Goal: Task Accomplishment & Management: Manage account settings

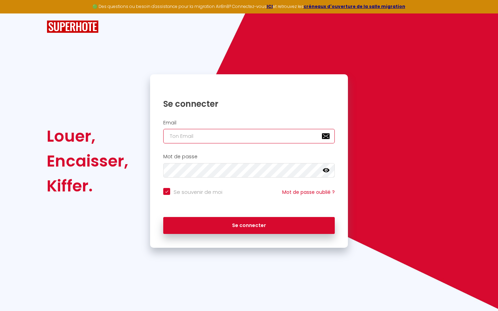
type input "s"
checkbox input "true"
type input "su"
checkbox input "true"
type input "sup"
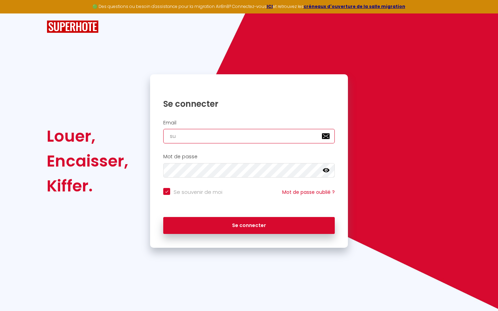
checkbox input "true"
type input "supe"
checkbox input "true"
type input "super"
checkbox input "true"
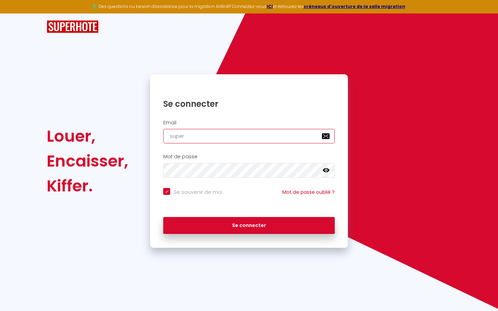
type input "superb"
checkbox input "true"
type input "superbo"
checkbox input "true"
type input "superbor"
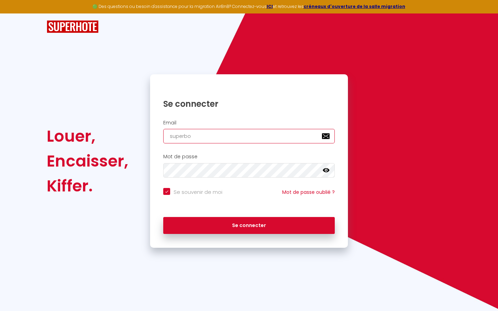
checkbox input "true"
type input "superbord"
checkbox input "true"
type input "superborde"
checkbox input "true"
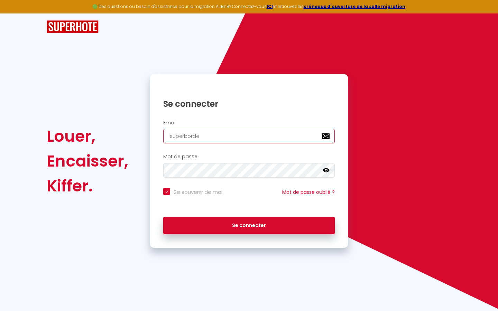
type input "superbordea"
checkbox input "true"
type input "superbordeau"
checkbox input "true"
type input "superbordeaux"
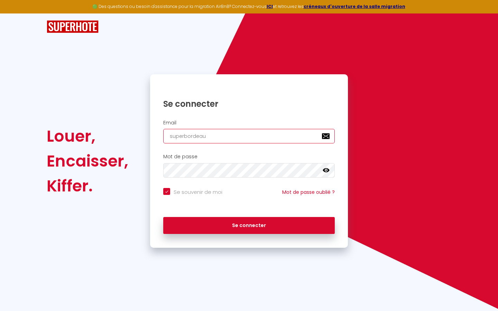
checkbox input "true"
type input "superbordeaux@"
checkbox input "true"
type input "superbordeaux@g"
checkbox input "true"
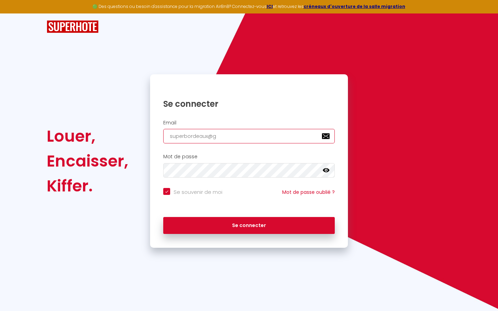
type input "superbordeaux@gm"
checkbox input "true"
type input "superbordeaux@gma"
checkbox input "true"
type input "superbordeaux@gmai"
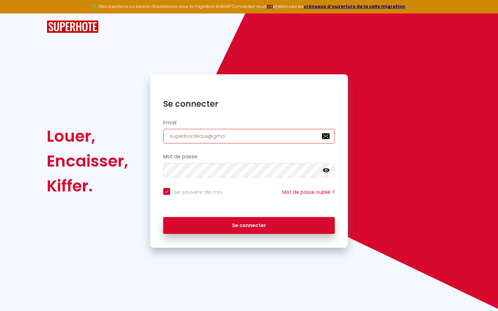
checkbox input "true"
type input "[EMAIL_ADDRESS]"
checkbox input "true"
type input "[EMAIL_ADDRESS]."
checkbox input "true"
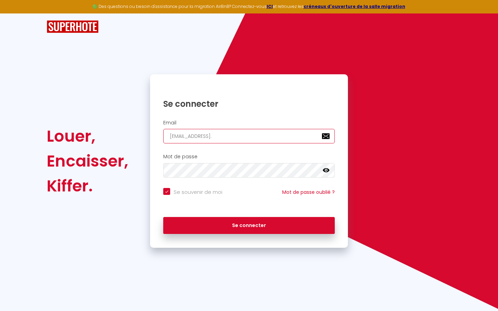
type input "superbordeaux@gmail.c"
checkbox input "true"
type input "[EMAIL_ADDRESS][DOMAIN_NAME]"
checkbox input "true"
type input "[EMAIL_ADDRESS][DOMAIN_NAME]"
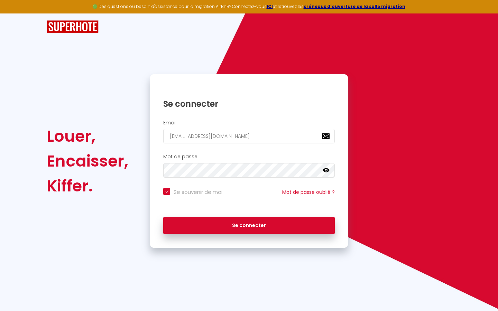
checkbox input "true"
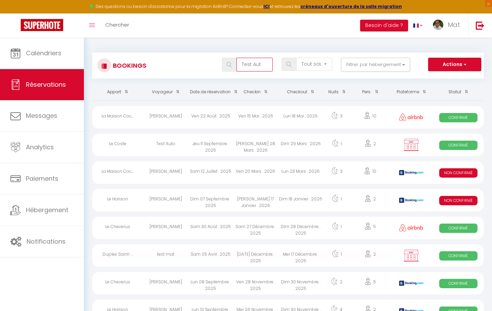
type input "Test Auto"
select select "OK"
select select "KO"
select select "0"
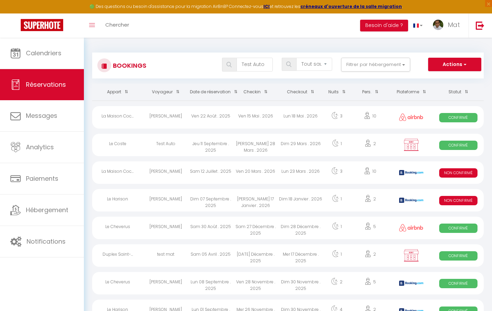
select select "1"
select select
select select "32380"
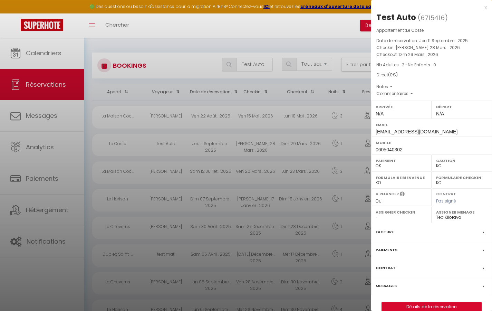
scroll to position [4, 0]
